Goal: Information Seeking & Learning: Understand process/instructions

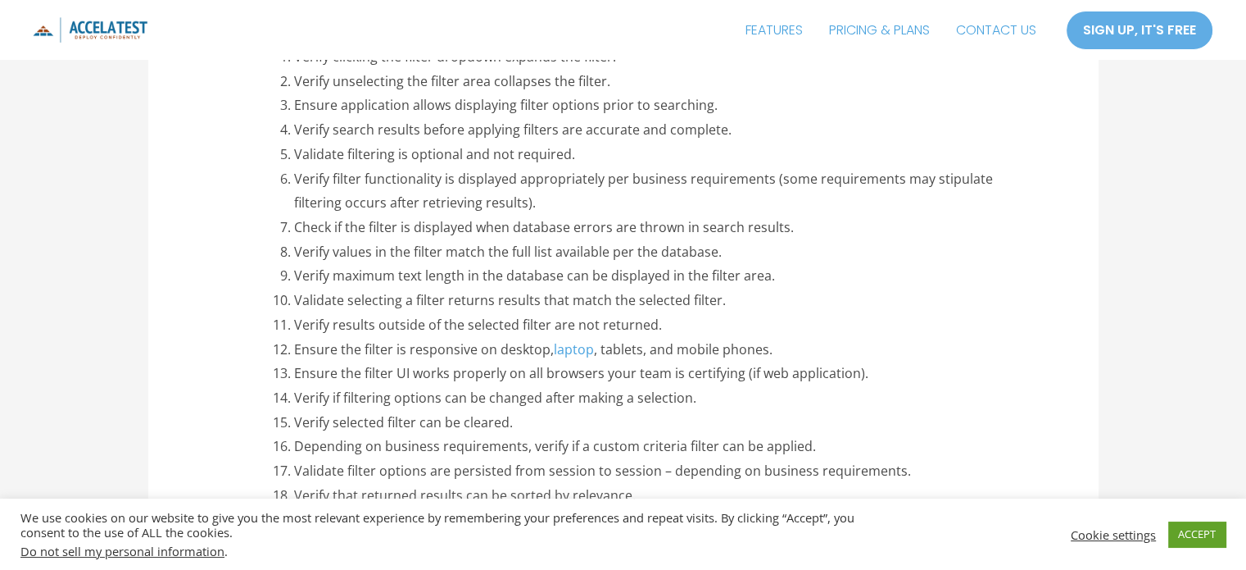
scroll to position [914, 0]
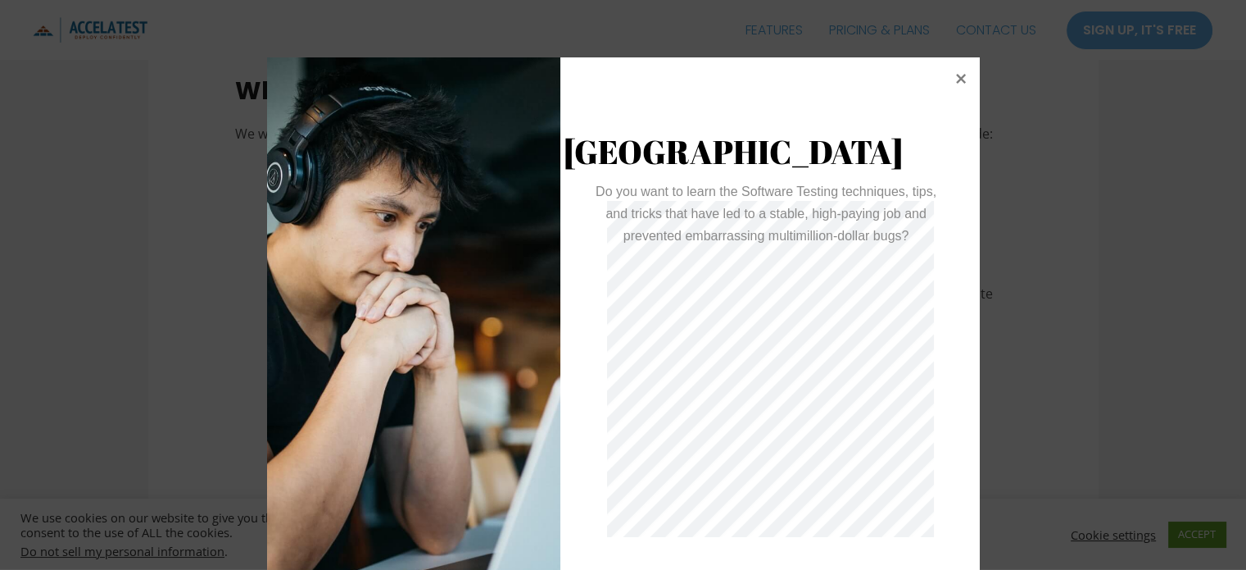
scroll to position [57, 0]
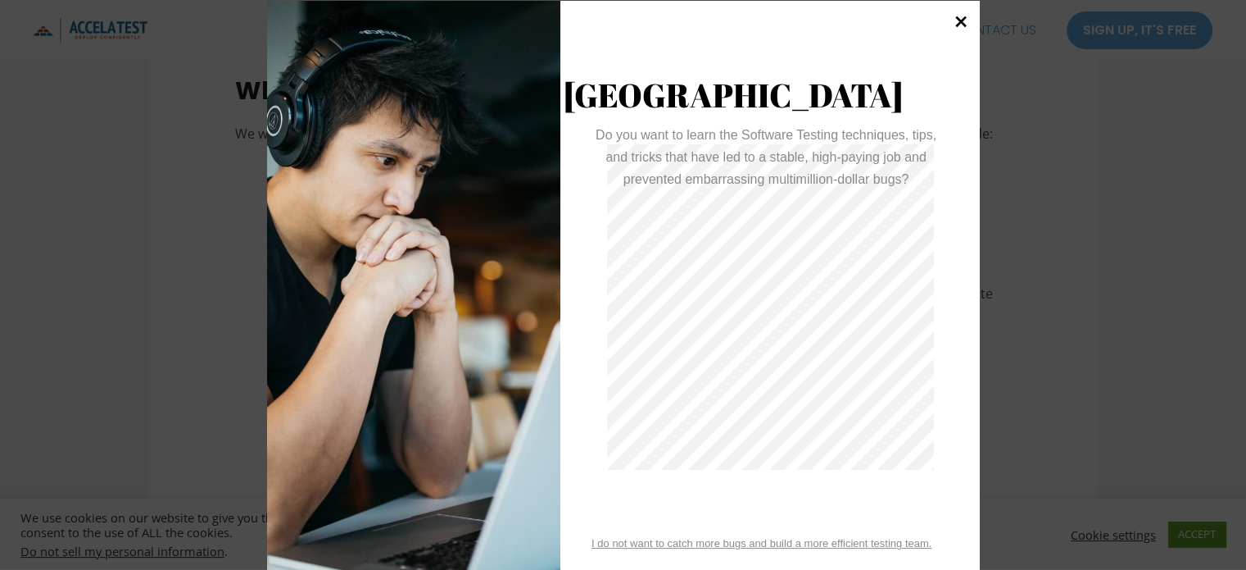
click at [964, 35] on div at bounding box center [961, 26] width 28 height 48
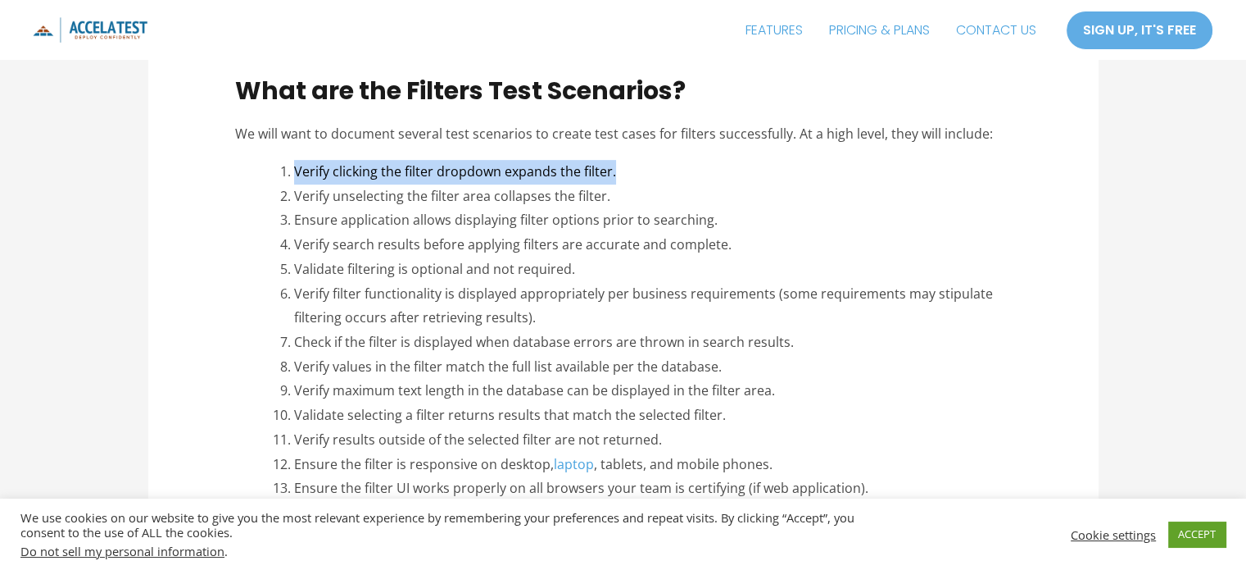
drag, startPoint x: 627, startPoint y: 167, endPoint x: 293, endPoint y: 179, distance: 334.6
click at [294, 179] on li "Verify clicking the filter dropdown expands the filter." at bounding box center [652, 172] width 717 height 25
copy li "Verify clicking the filter dropdown expands the filter."
